Goal: Entertainment & Leisure: Consume media (video, audio)

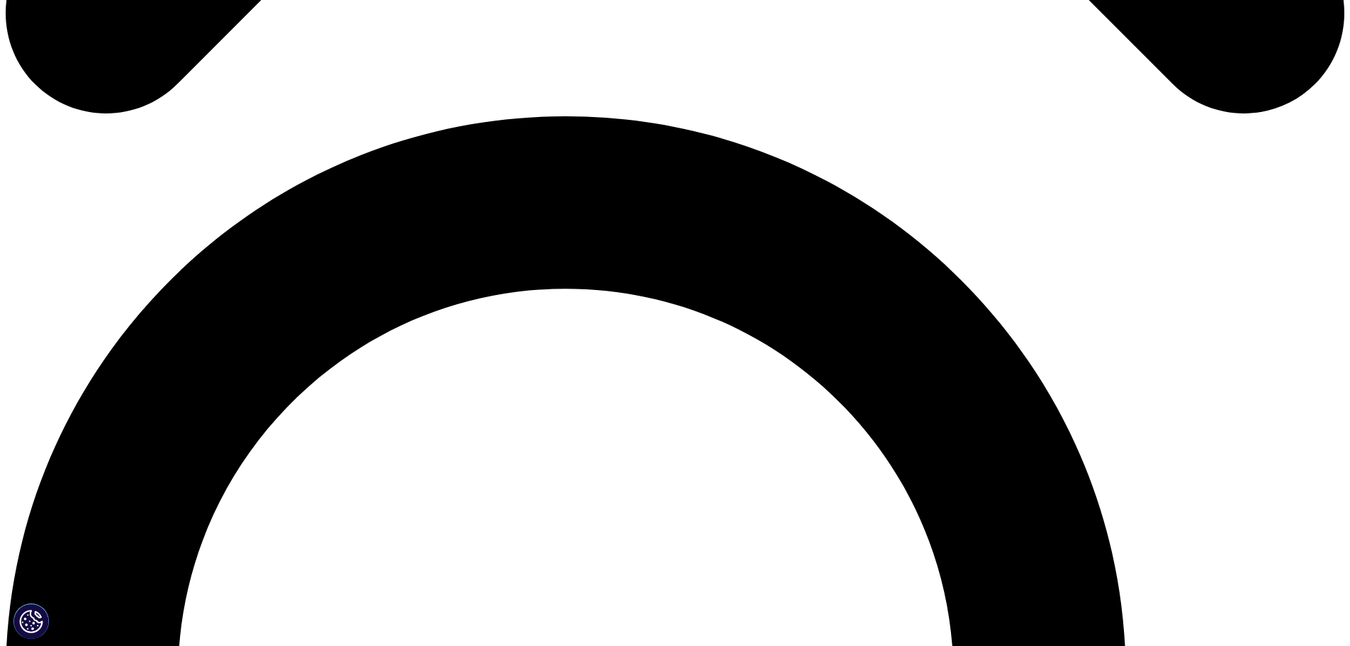
scroll to position [1276, 0]
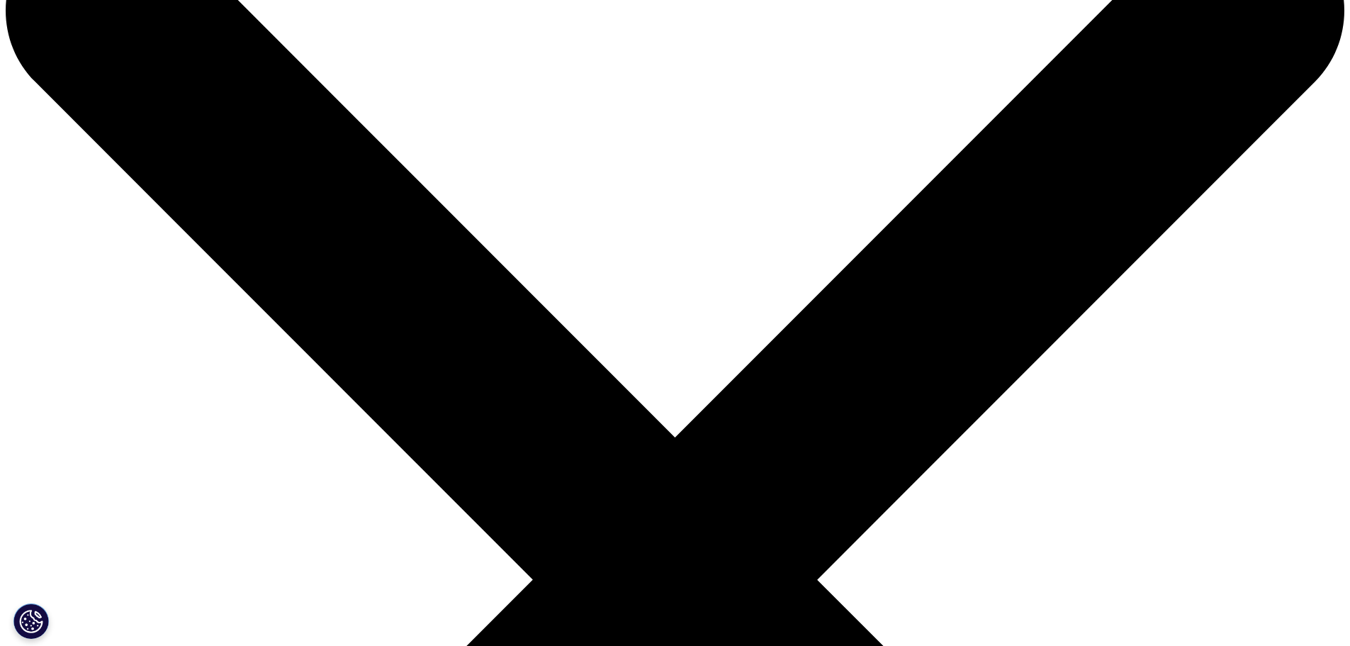
scroll to position [496, 0]
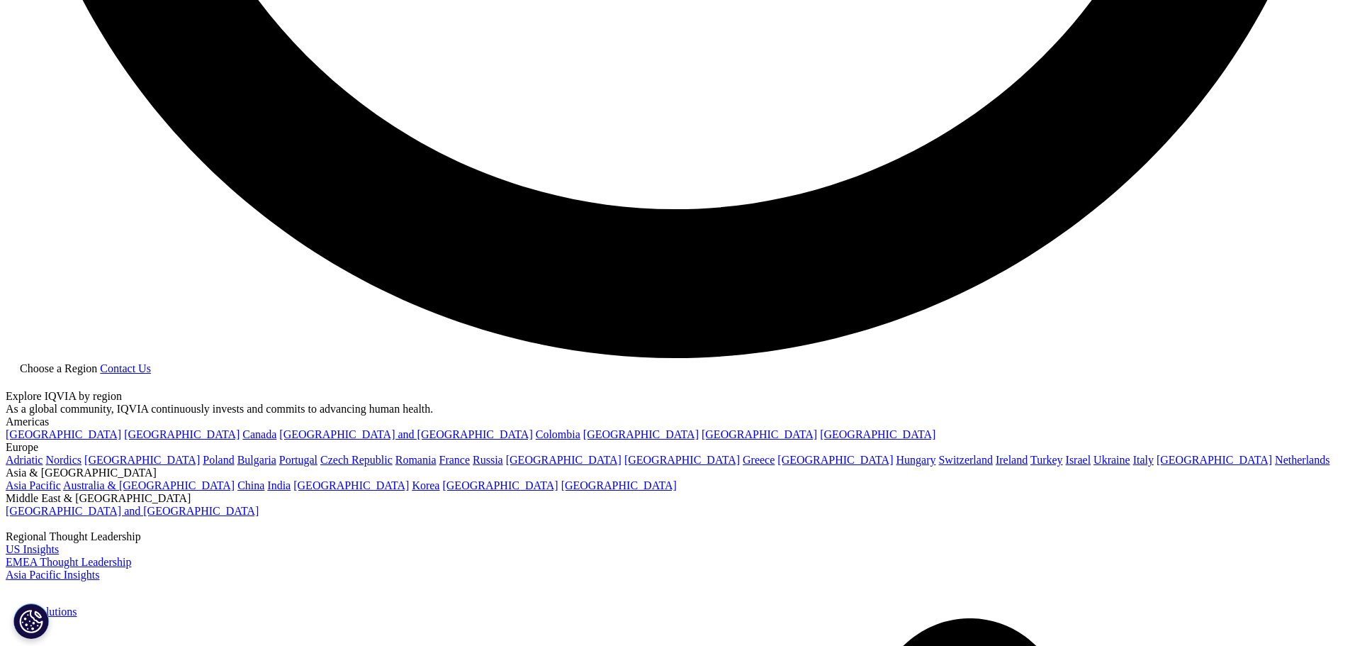
scroll to position [3685, 0]
